Goal: Transaction & Acquisition: Obtain resource

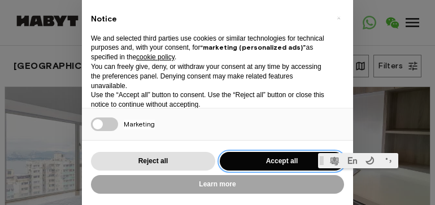
click at [264, 156] on button "Accept all" at bounding box center [282, 161] width 124 height 19
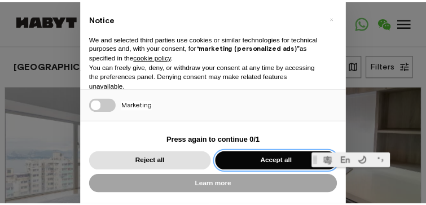
scroll to position [30, 0]
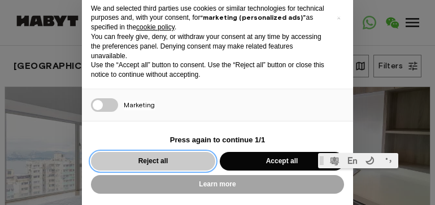
click at [188, 161] on button "Reject all" at bounding box center [153, 161] width 124 height 19
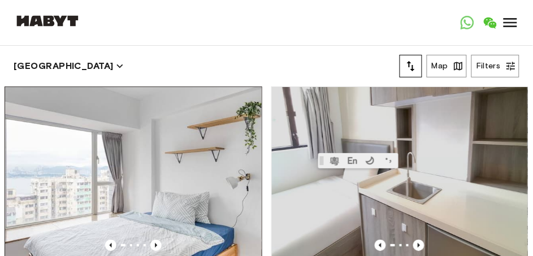
scroll to position [71, 0]
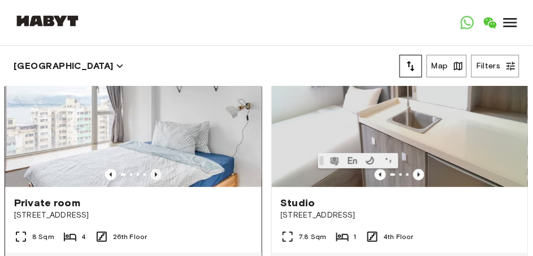
click at [154, 169] on icon "Previous image" at bounding box center [155, 174] width 11 height 11
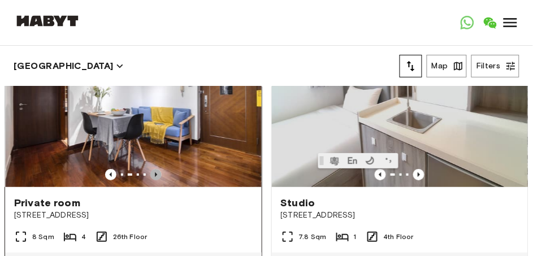
click at [154, 169] on icon "Previous image" at bounding box center [155, 174] width 11 height 11
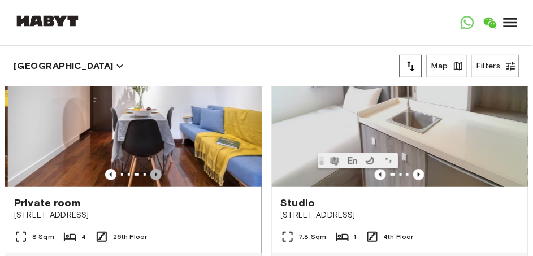
click at [154, 169] on icon "Previous image" at bounding box center [155, 174] width 11 height 11
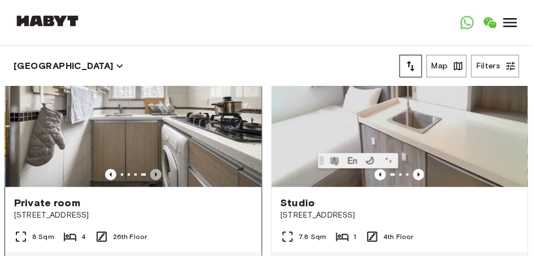
click at [154, 169] on icon "Previous image" at bounding box center [155, 174] width 11 height 11
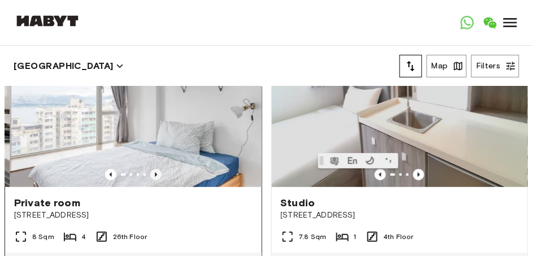
click at [154, 169] on icon "Previous image" at bounding box center [155, 174] width 11 height 11
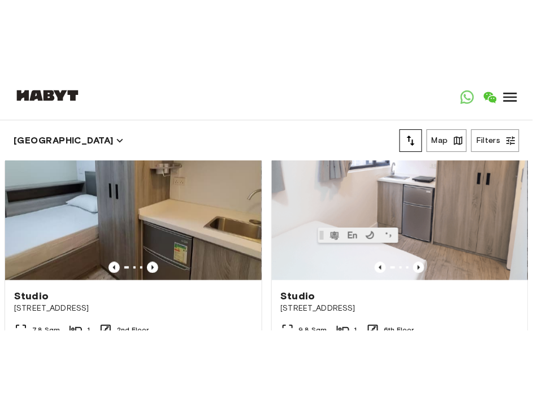
scroll to position [353, 0]
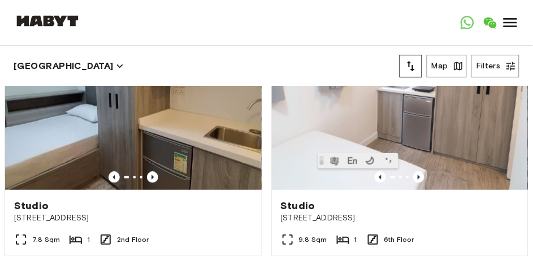
click at [154, 172] on div at bounding box center [133, 177] width 256 height 11
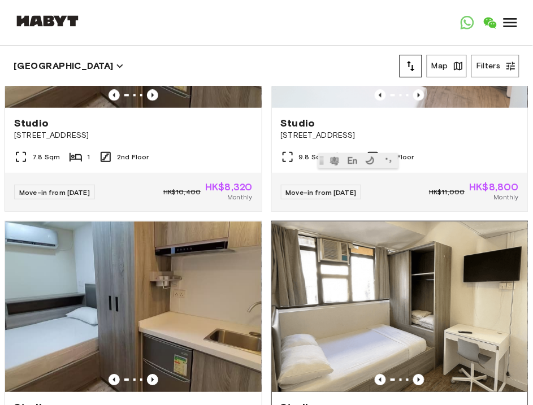
scroll to position [565, 0]
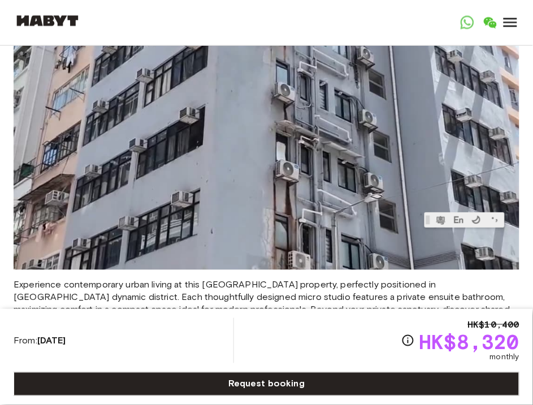
scroll to position [988, 0]
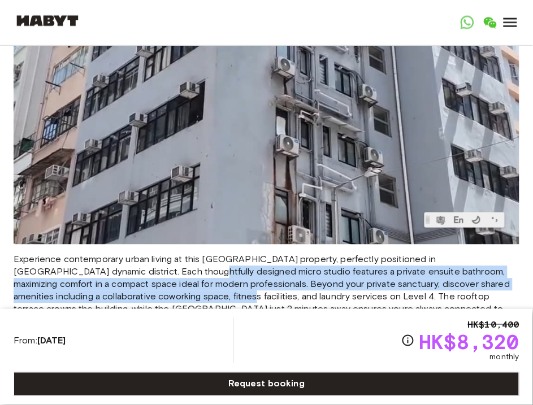
drag, startPoint x: 123, startPoint y: 253, endPoint x: 152, endPoint y: 271, distance: 34.5
click at [152, 255] on span "Experience contemporary urban living at this Temple Street property, perfectly …" at bounding box center [266, 291] width 505 height 75
